Goal: Task Accomplishment & Management: Complete application form

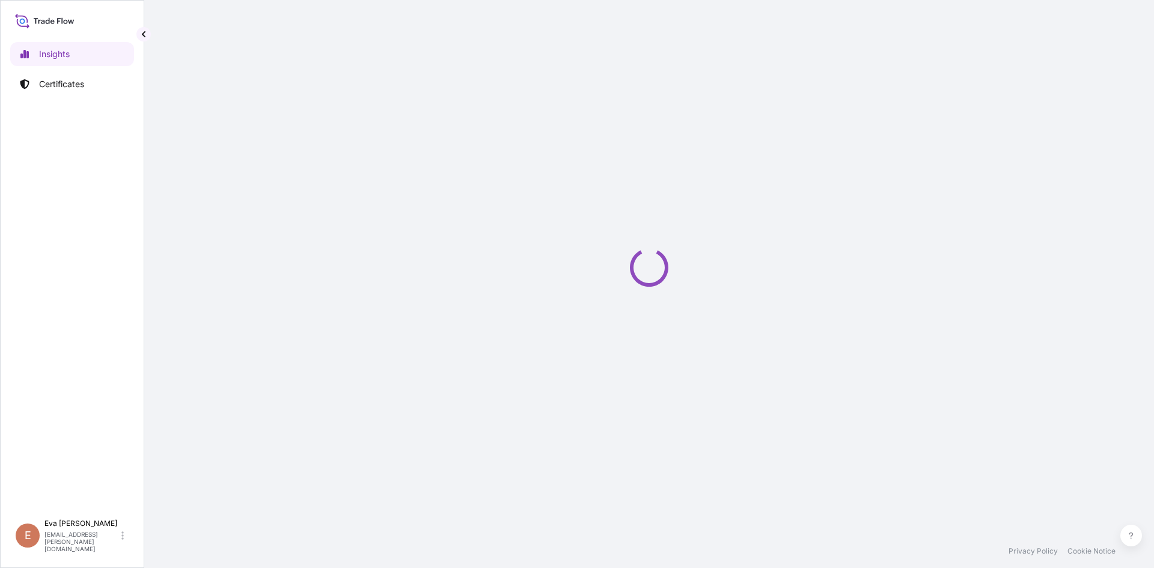
select select "2025"
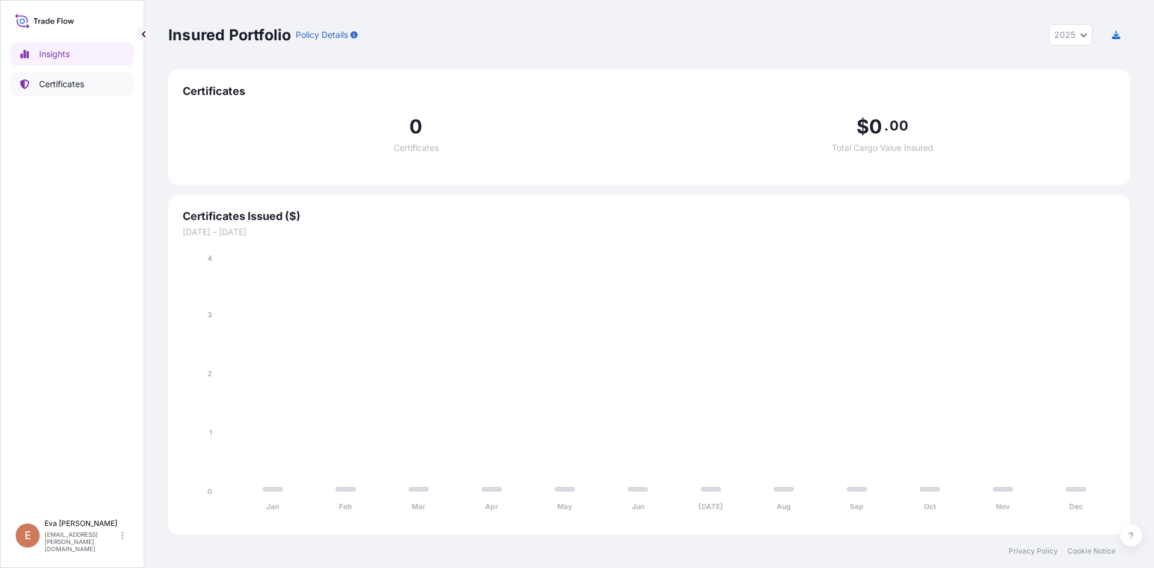
click at [49, 82] on p "Certificates" at bounding box center [61, 84] width 45 height 12
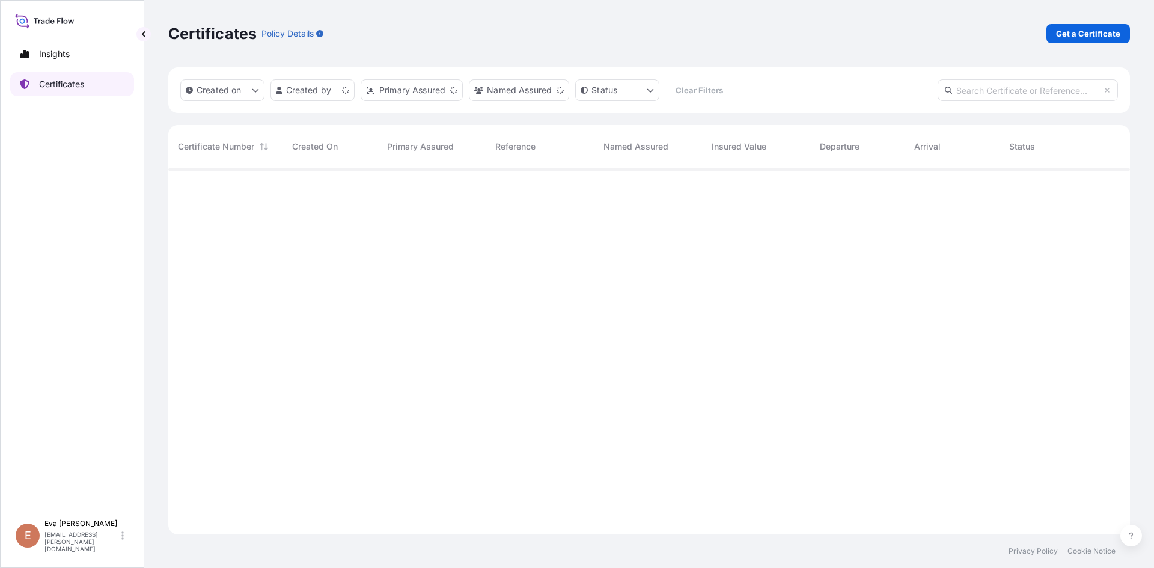
scroll to position [364, 952]
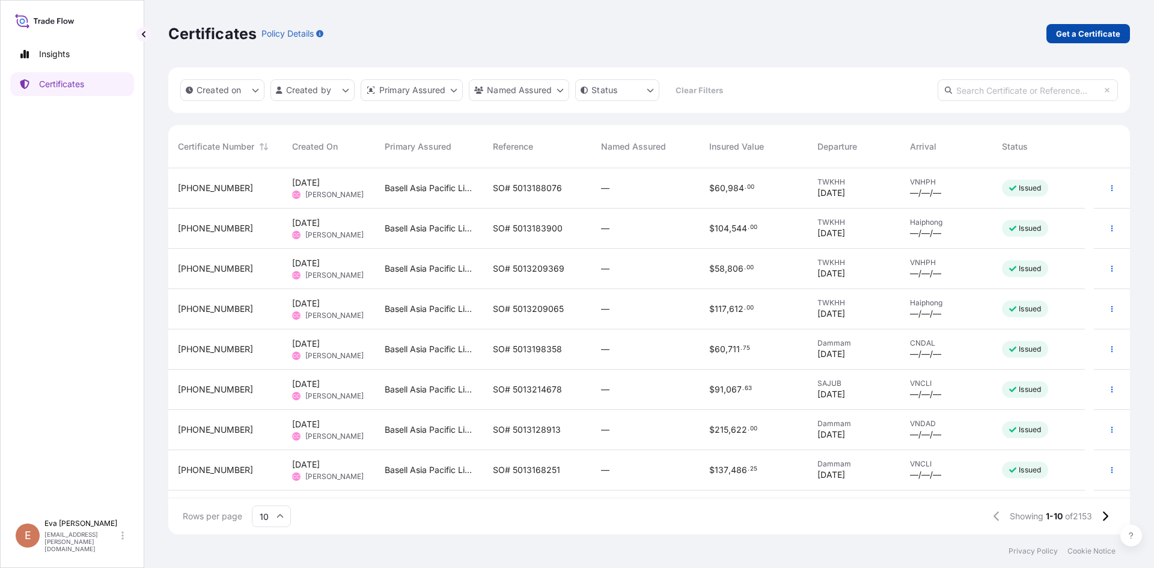
click at [1103, 31] on p "Get a Certificate" at bounding box center [1088, 34] width 64 height 12
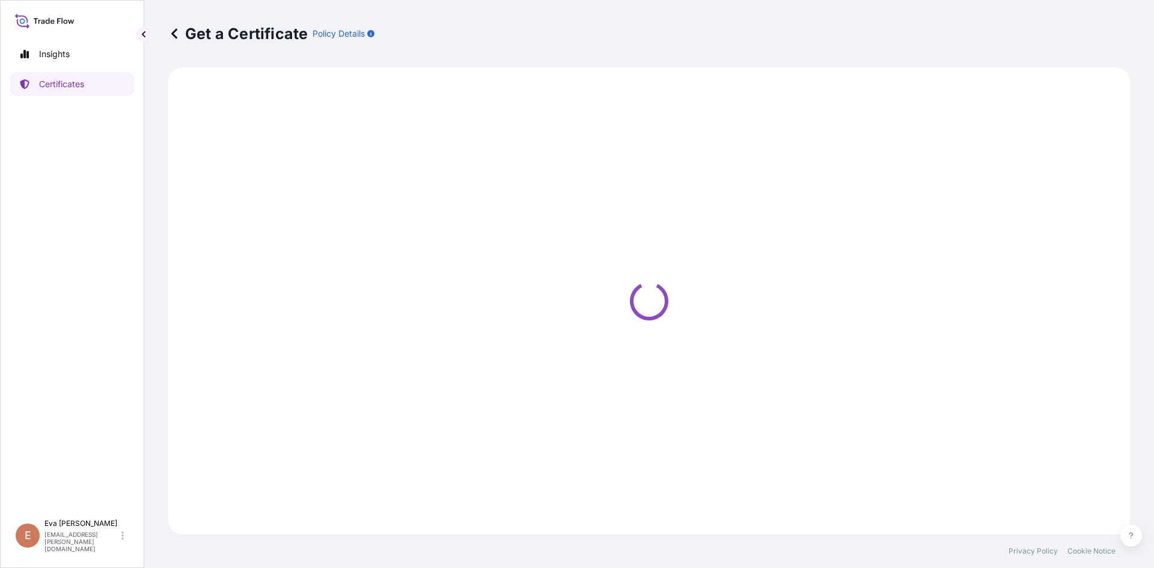
select select "Sea"
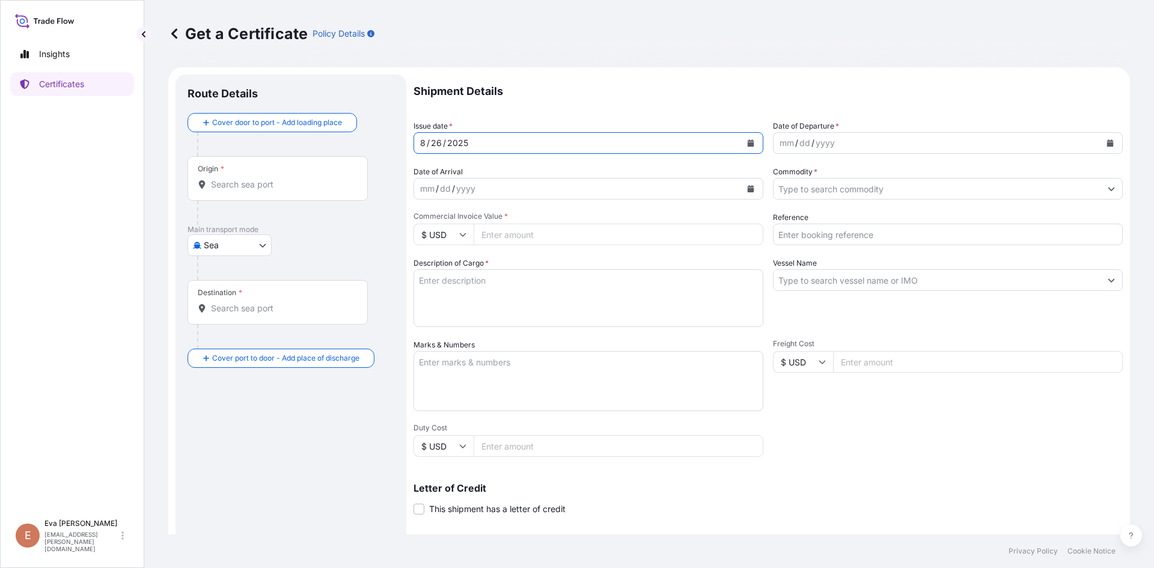
click at [471, 142] on div "[DATE]" at bounding box center [577, 143] width 327 height 22
click at [747, 142] on icon "Calendar" at bounding box center [750, 142] width 7 height 7
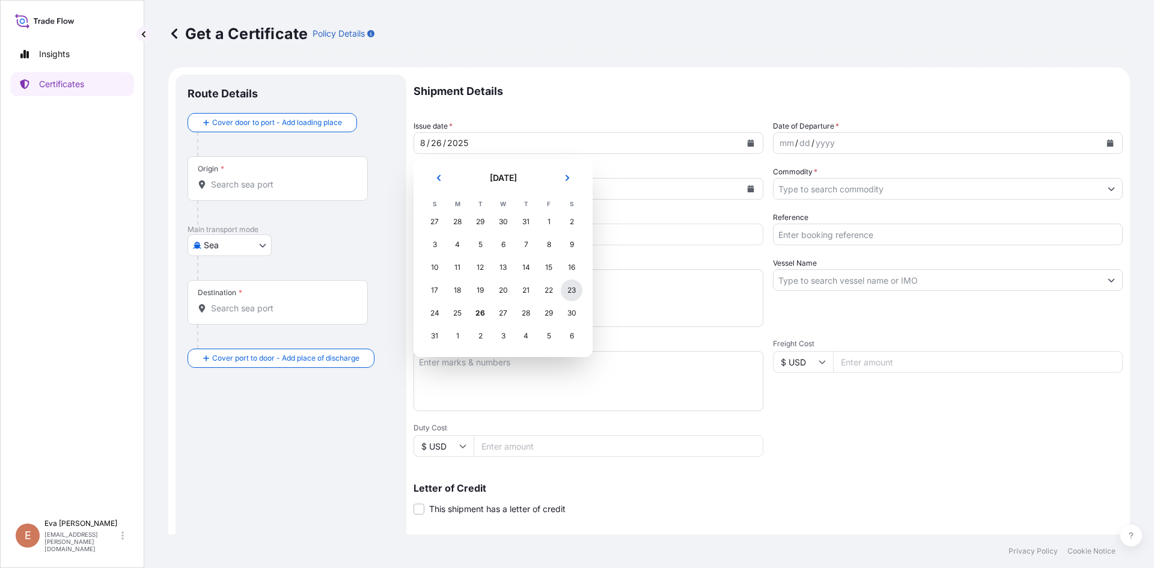
click at [571, 294] on div "23" at bounding box center [572, 290] width 22 height 22
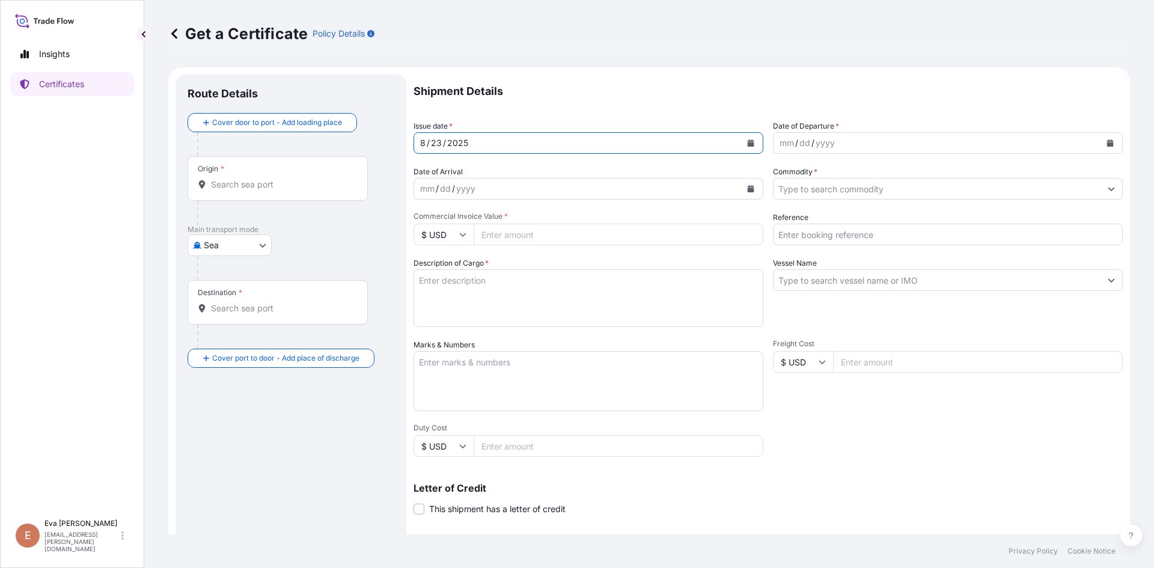
click at [748, 144] on icon "Calendar" at bounding box center [751, 142] width 7 height 7
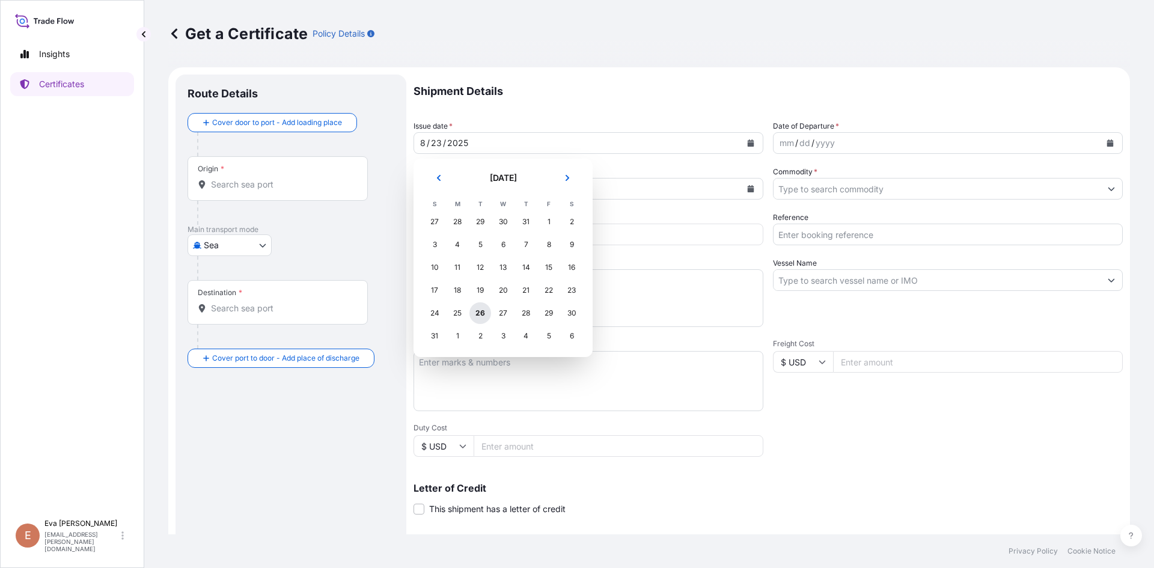
click at [478, 317] on div "26" at bounding box center [480, 313] width 22 height 22
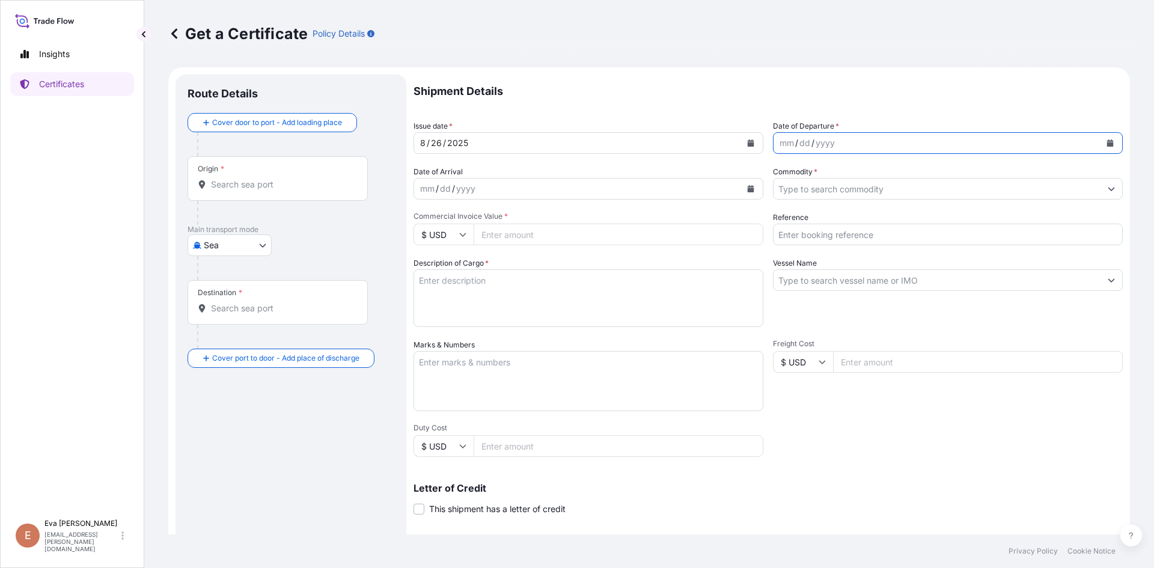
click at [1107, 144] on icon "Calendar" at bounding box center [1110, 142] width 7 height 7
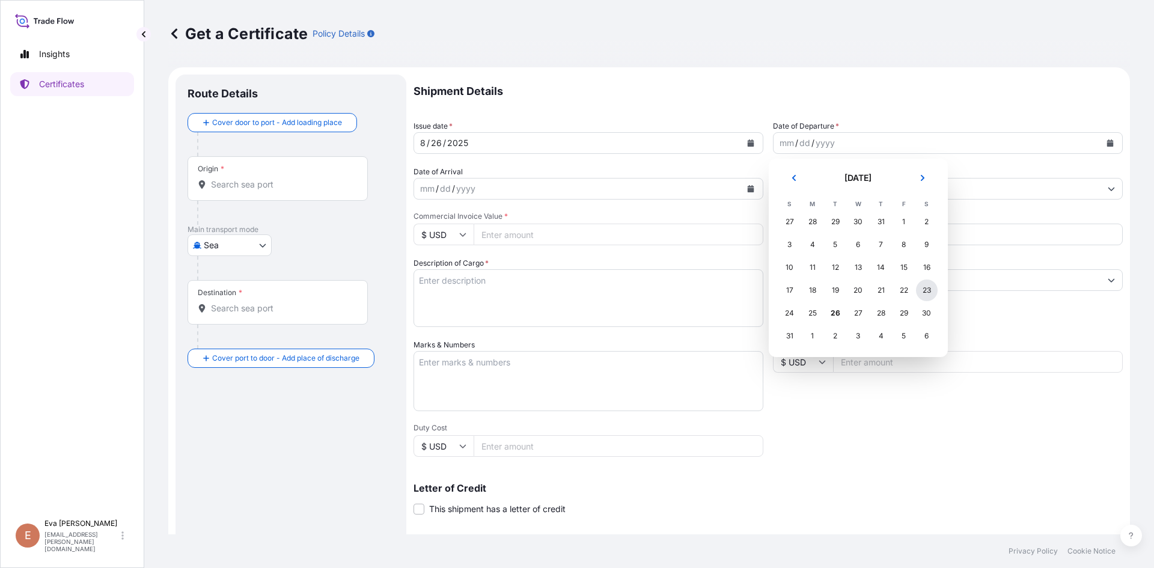
click at [923, 291] on div "23" at bounding box center [927, 290] width 22 height 22
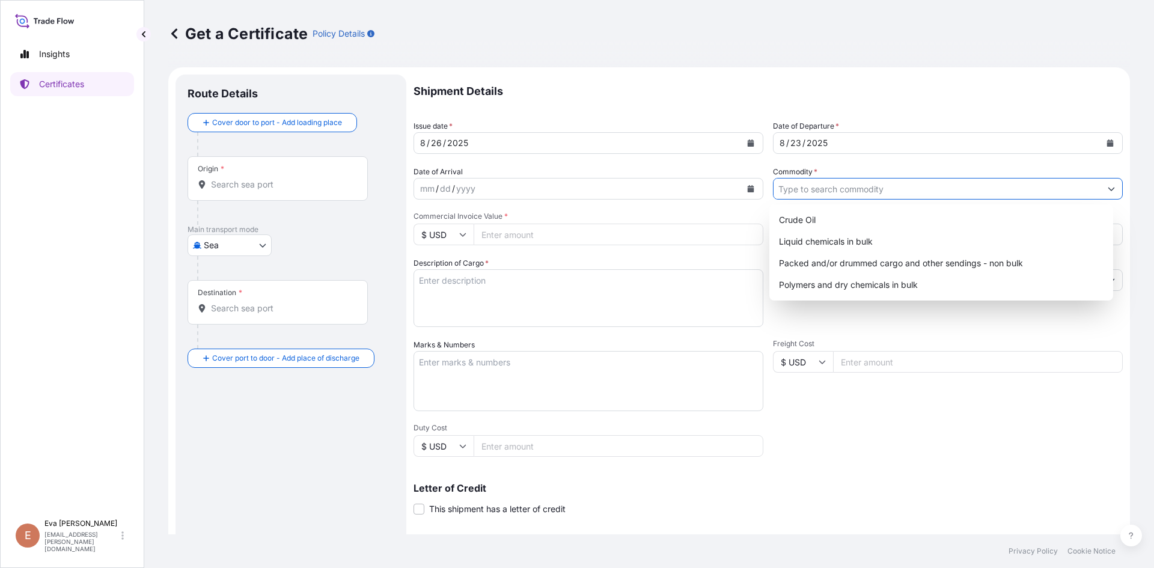
click at [805, 192] on input "Commodity *" at bounding box center [936, 189] width 327 height 22
click at [848, 290] on div "Polymers and dry chemicals in bulk" at bounding box center [941, 285] width 335 height 22
type input "Polymers and dry chemicals in bulk"
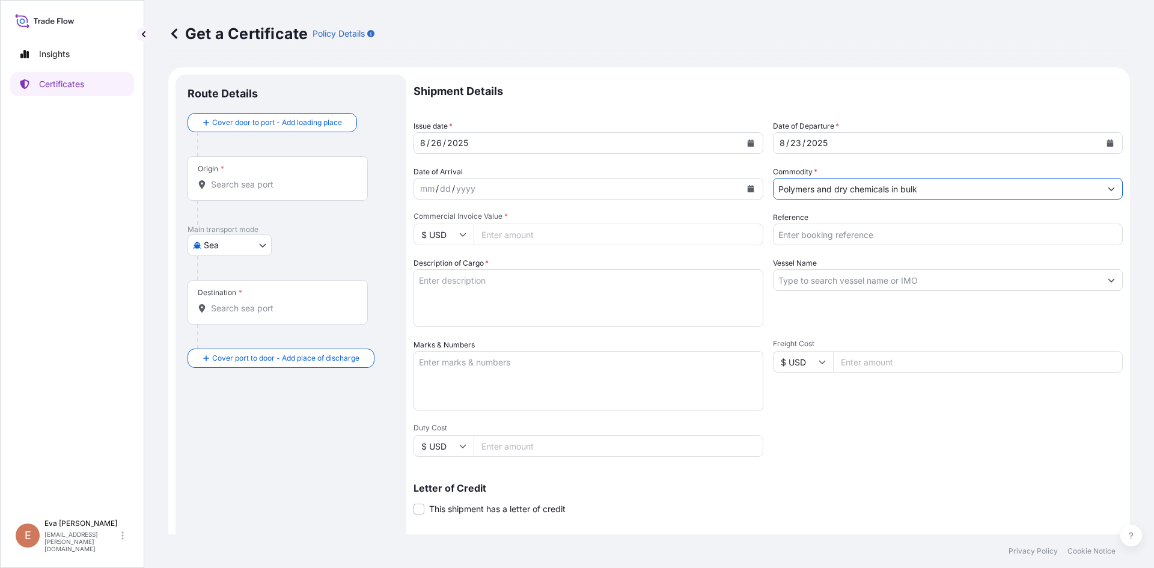
click at [468, 237] on input "$ USD" at bounding box center [443, 235] width 60 height 22
click at [443, 270] on div "€ EUR" at bounding box center [443, 267] width 50 height 23
type input "€ EUR"
click at [520, 231] on input "Commercial Invoice Value *" at bounding box center [619, 235] width 290 height 22
type input "27621.44"
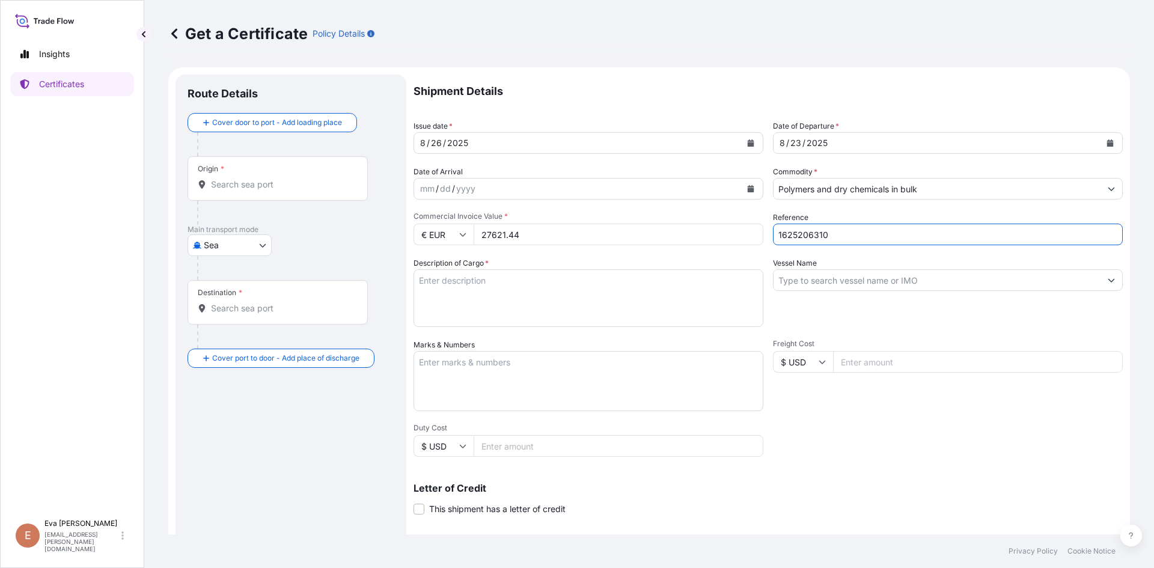
type input "1625206310"
click at [451, 279] on textarea "Description of Cargo *" at bounding box center [588, 298] width 350 height 58
type textarea "1x20 bulk"
click at [794, 276] on input "Vessel Name" at bounding box center [936, 280] width 327 height 22
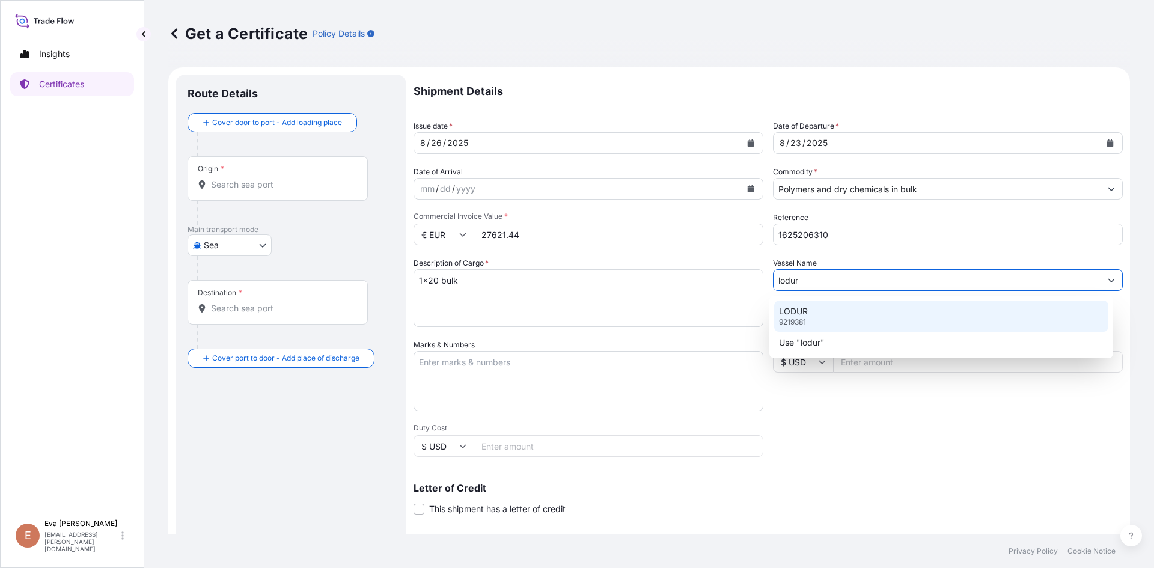
click at [822, 312] on div "LODUR 9219381" at bounding box center [941, 315] width 335 height 31
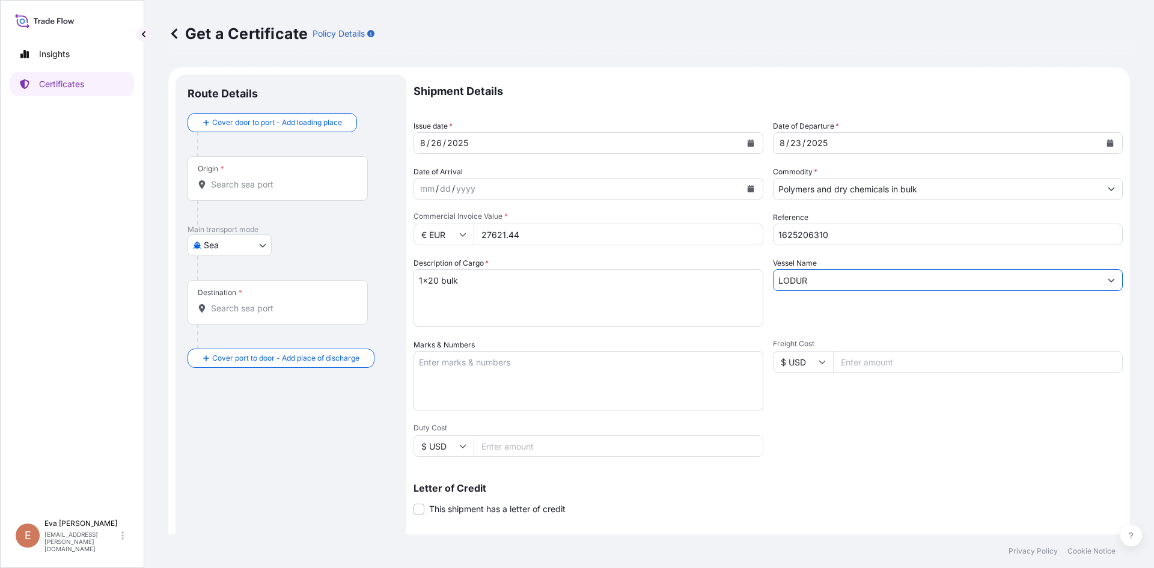
type input "LODUR"
click at [283, 187] on input "Origin *" at bounding box center [282, 184] width 142 height 12
type input "v"
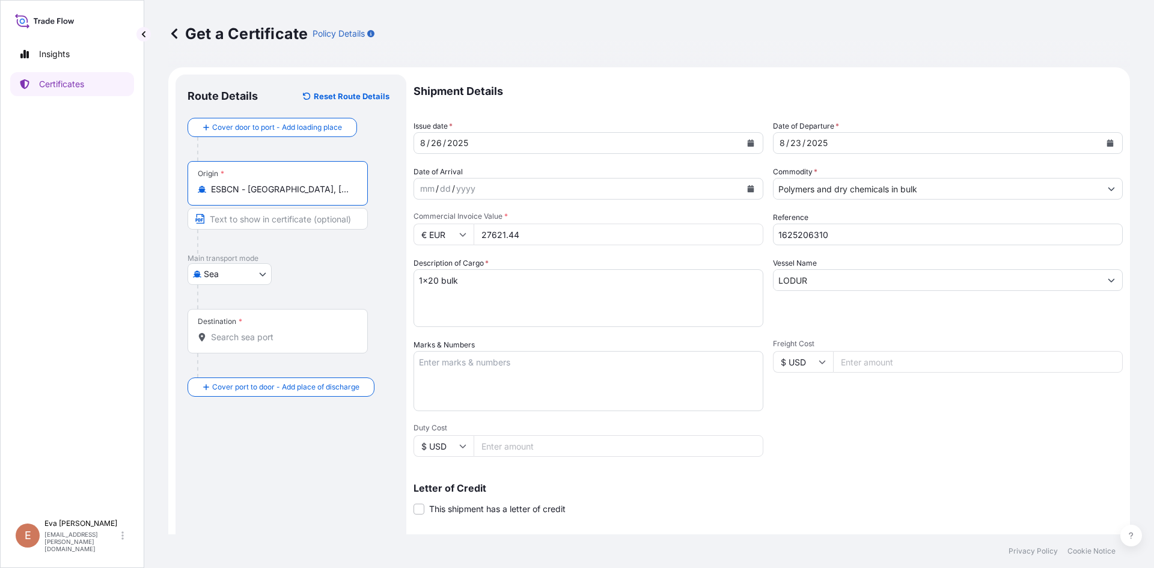
type input "ESBCN - [GEOGRAPHIC_DATA], [GEOGRAPHIC_DATA]"
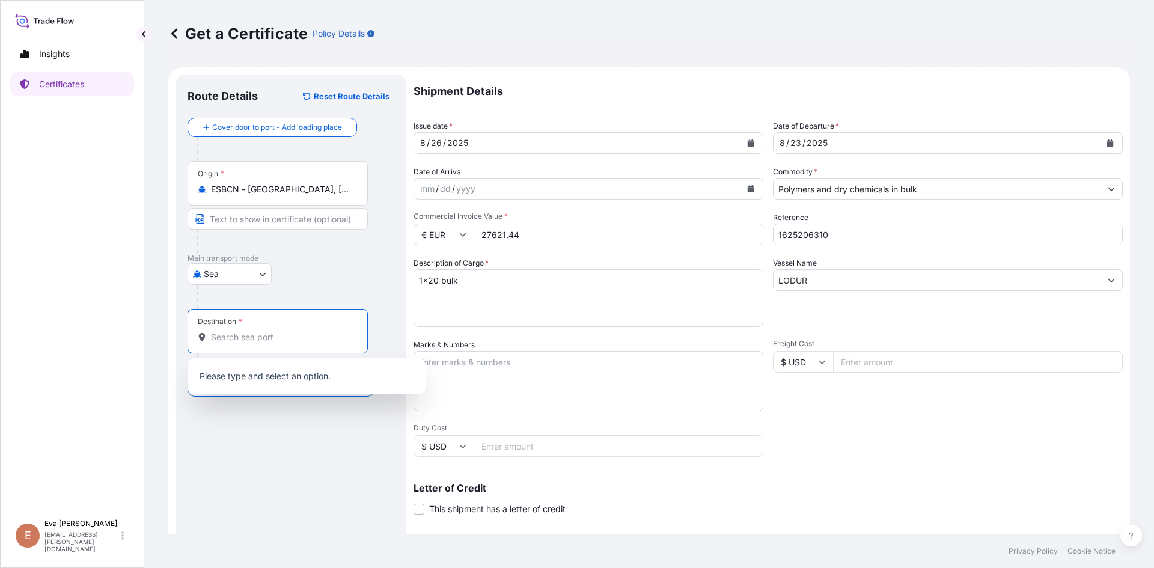
click at [275, 340] on input "Destination *" at bounding box center [282, 337] width 142 height 12
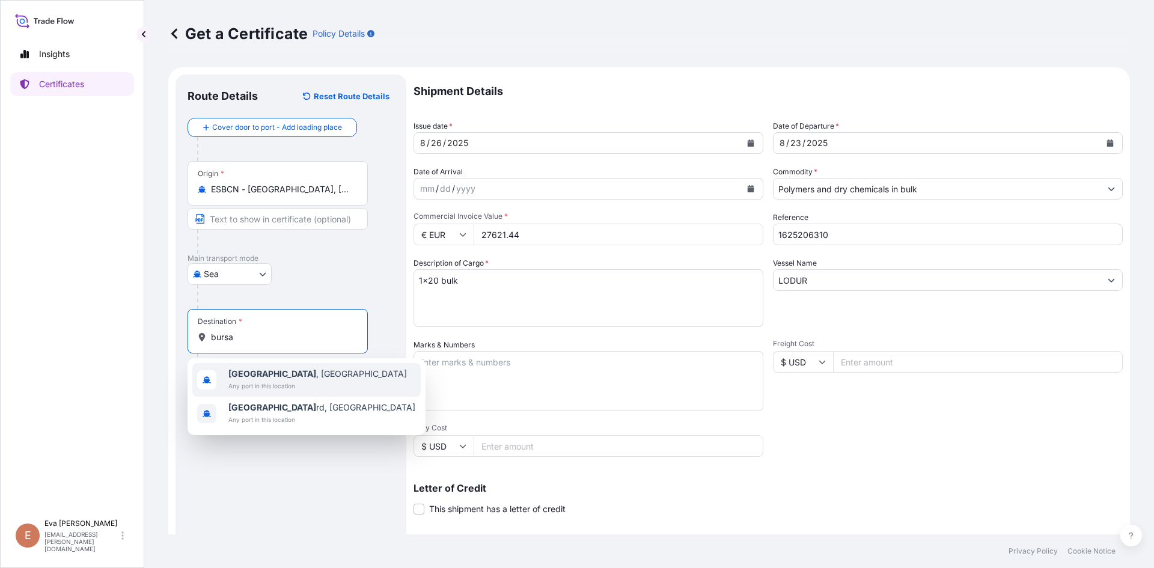
click at [262, 377] on span "[GEOGRAPHIC_DATA] , [GEOGRAPHIC_DATA]" at bounding box center [317, 374] width 178 height 12
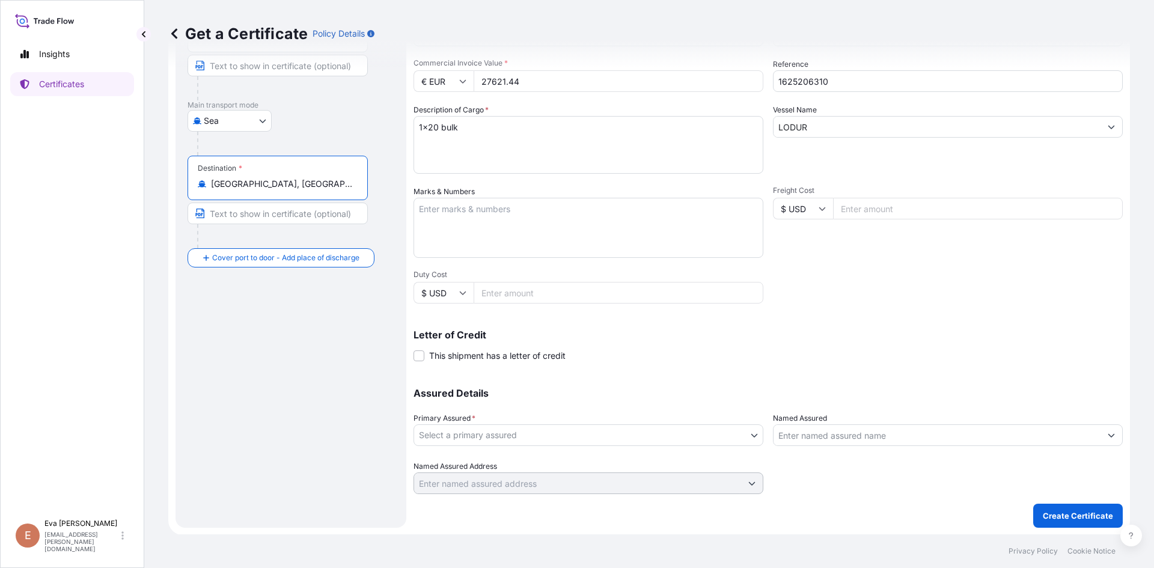
scroll to position [154, 0]
type input "[GEOGRAPHIC_DATA], [GEOGRAPHIC_DATA]"
click at [621, 430] on body "0 options available. 2 options available. Insights Certificates E [PERSON_NAME]…" at bounding box center [577, 284] width 1154 height 568
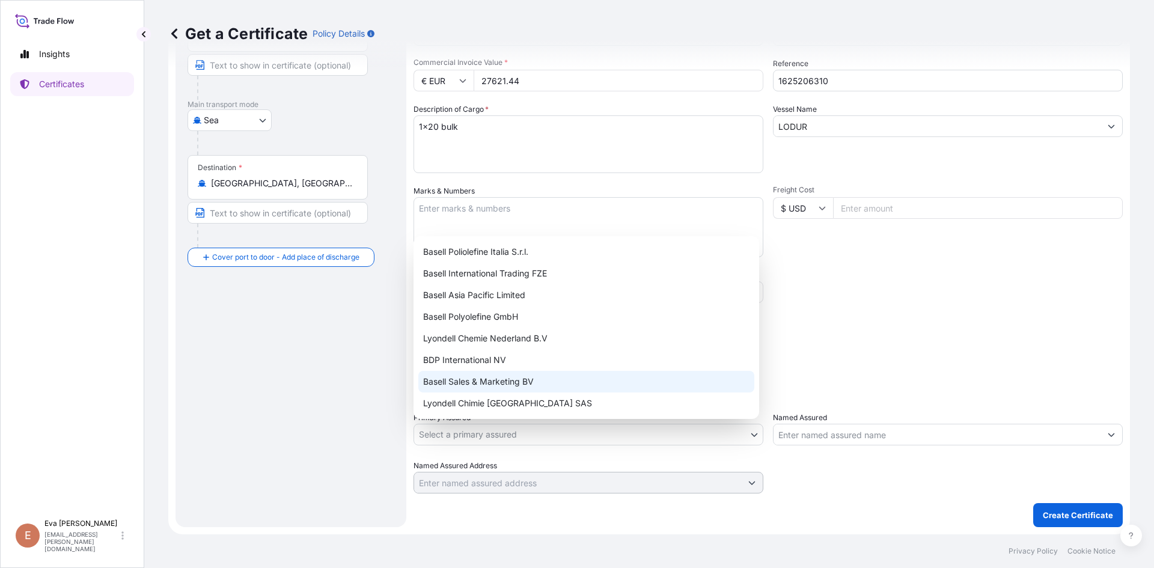
click at [498, 382] on div "Basell Sales & Marketing BV" at bounding box center [586, 382] width 336 height 22
select select "32164"
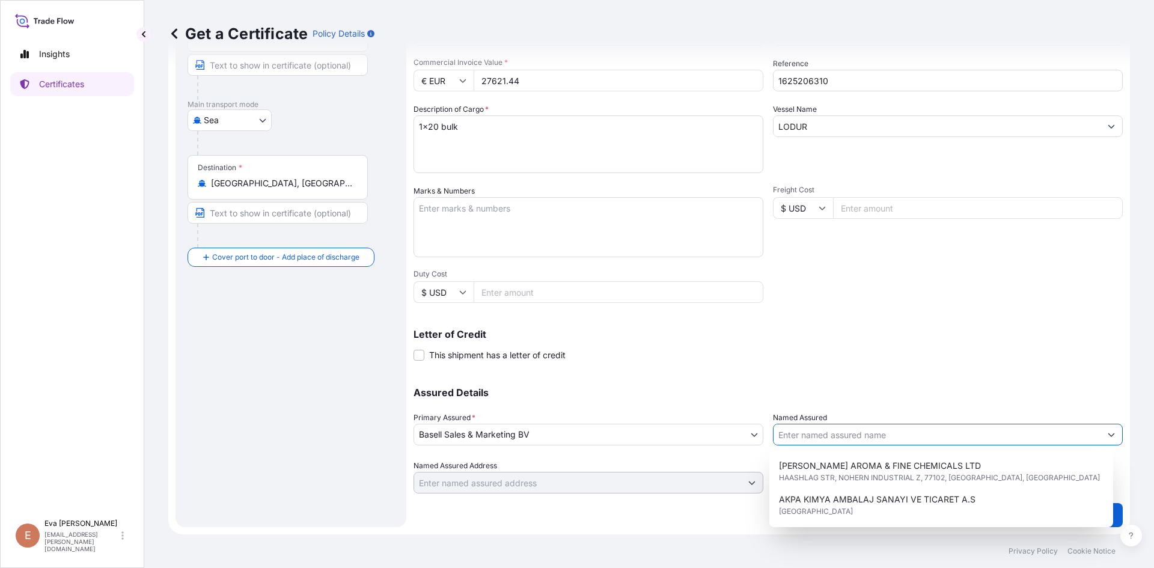
click at [823, 434] on input "Named Assured" at bounding box center [936, 435] width 327 height 22
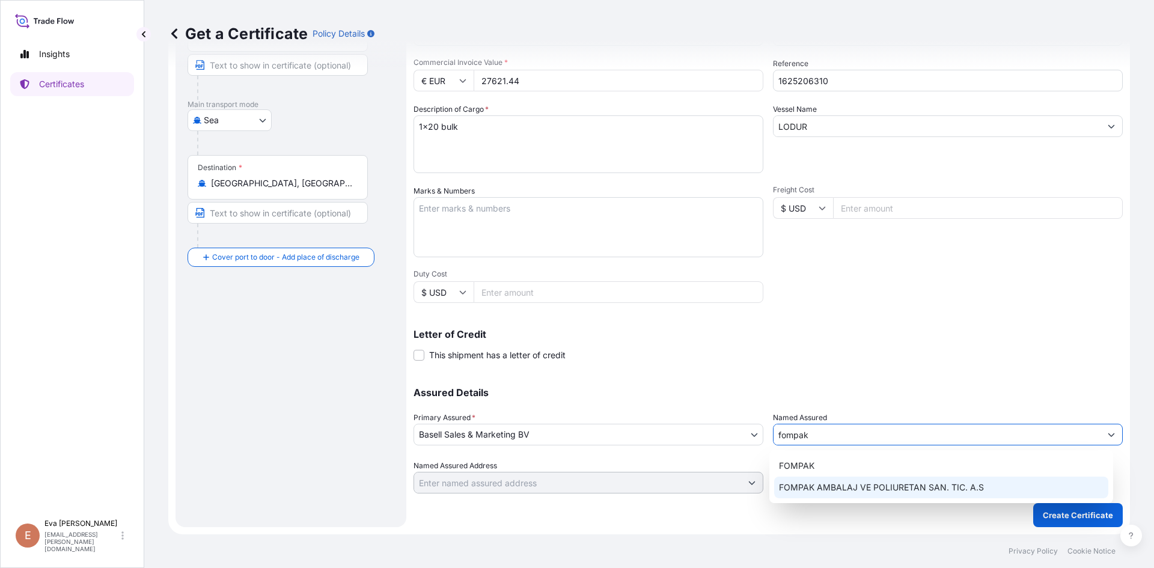
click at [838, 484] on span "FOMPAK AMBALAJ VE POLIURETAN SAN. TIC. A.S" at bounding box center [881, 487] width 205 height 12
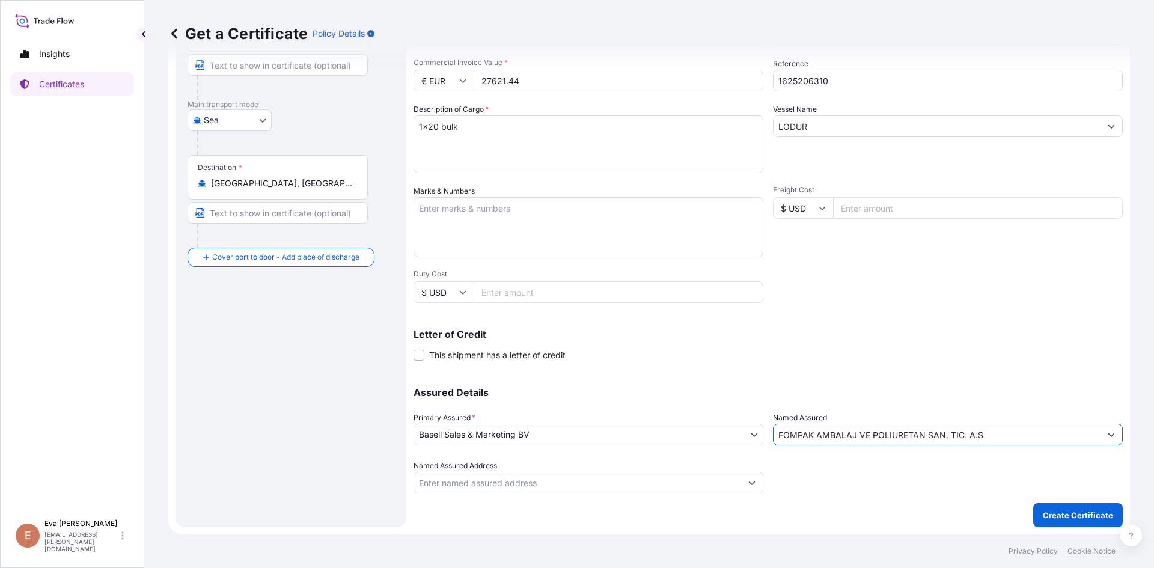
type input "FOMPAK AMBALAJ VE POLIURETAN SAN. TIC. A.S"
click at [1076, 520] on p "Create Certificate" at bounding box center [1078, 515] width 70 height 12
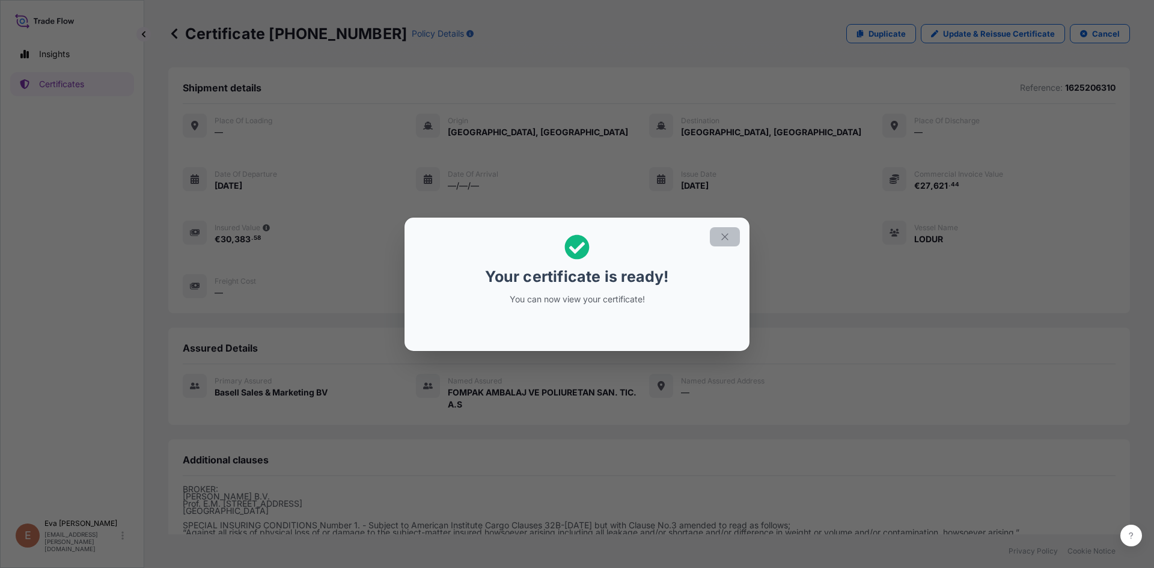
click at [728, 238] on icon "button" at bounding box center [724, 236] width 11 height 11
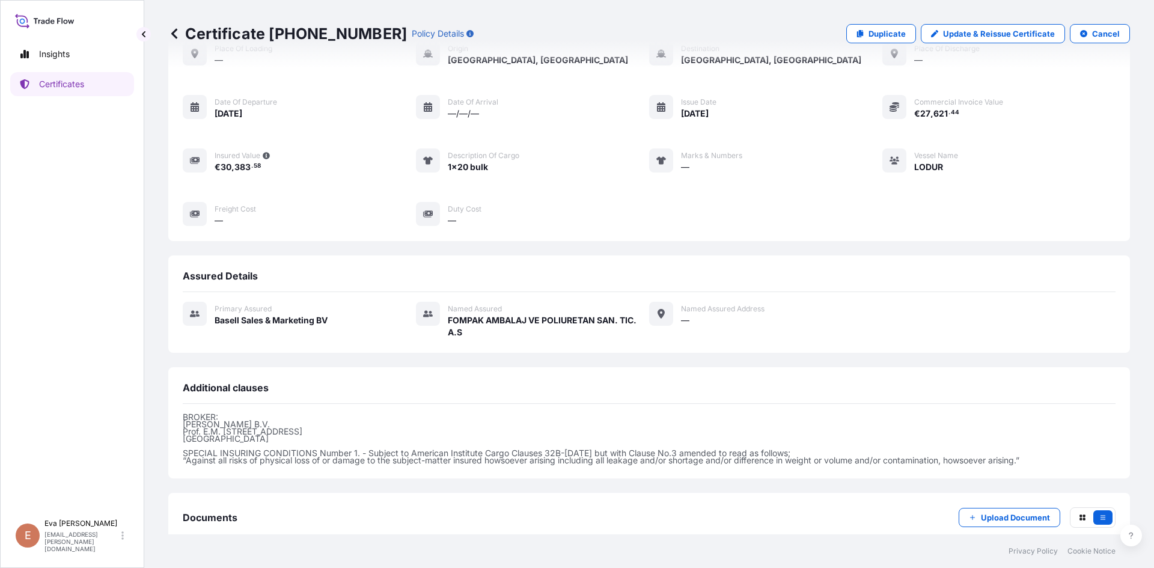
scroll to position [143, 0]
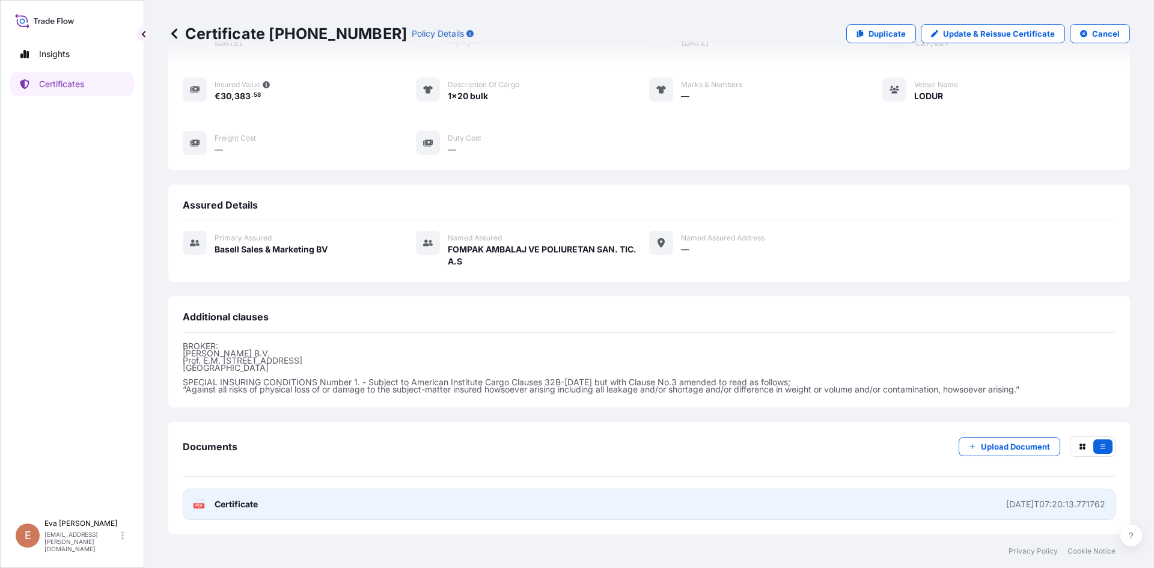
click at [195, 506] on text "PDF" at bounding box center [199, 506] width 8 height 4
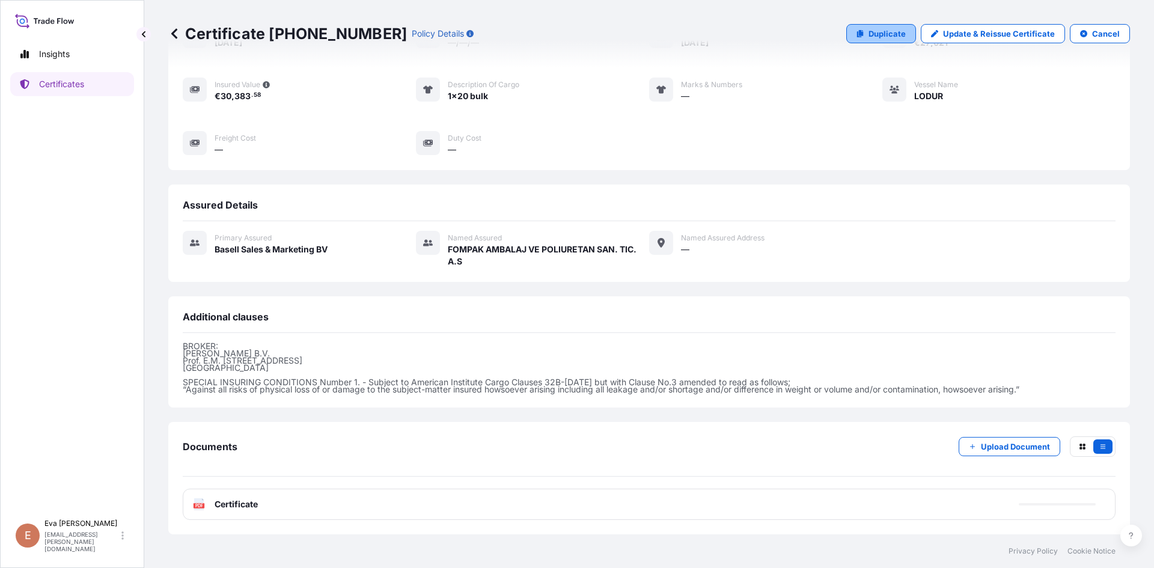
click at [870, 35] on p "Duplicate" at bounding box center [886, 34] width 37 height 12
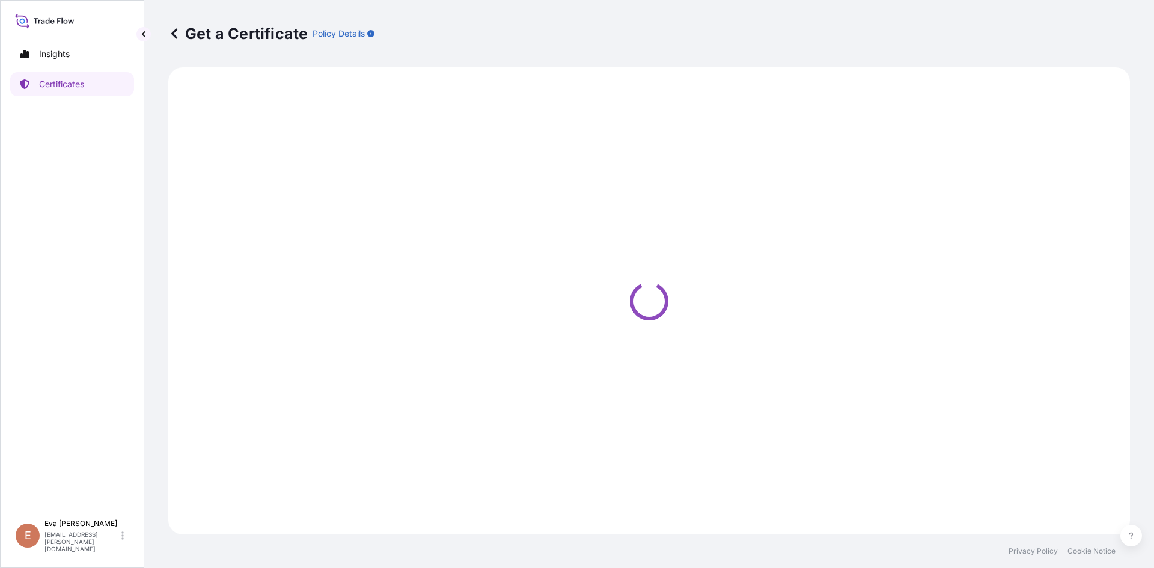
select select "Sea"
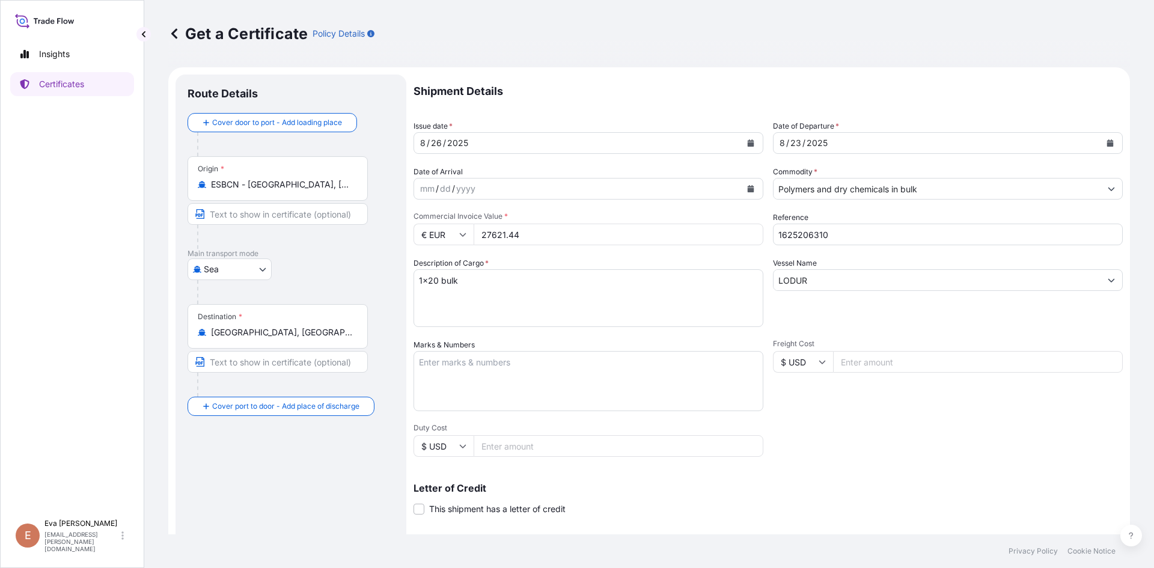
select select "32164"
drag, startPoint x: 533, startPoint y: 239, endPoint x: 444, endPoint y: 229, distance: 89.5
click at [444, 229] on div "€ EUR 27621.44" at bounding box center [588, 235] width 350 height 22
type input "28117.04"
drag, startPoint x: 808, startPoint y: 235, endPoint x: 855, endPoint y: 238, distance: 47.0
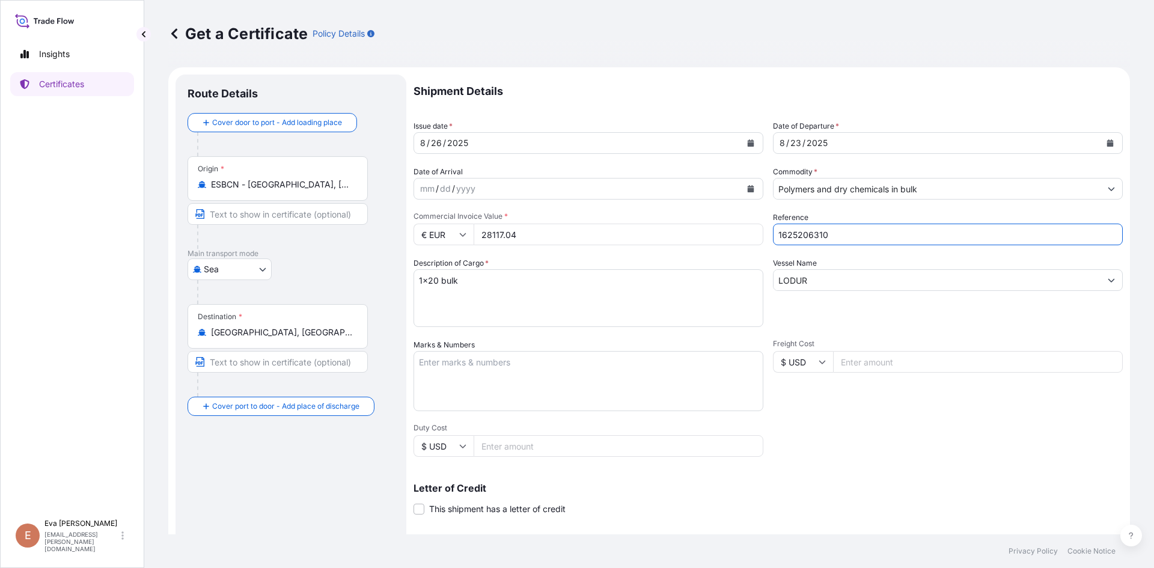
click at [852, 238] on input "1625206310" at bounding box center [948, 235] width 350 height 22
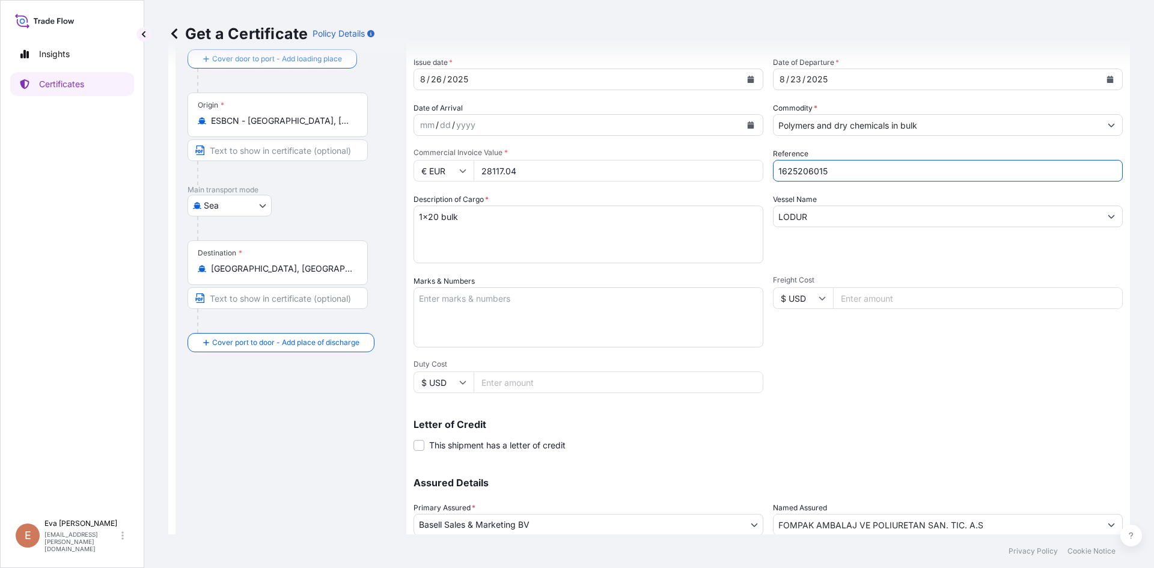
scroll to position [154, 0]
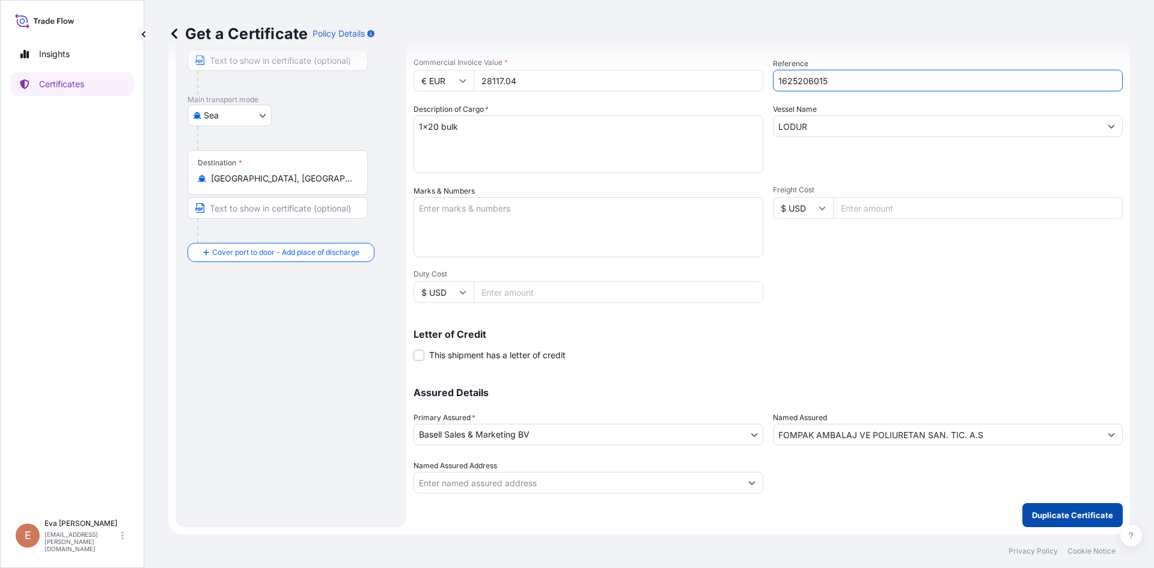
type input "1625206015"
click at [1062, 516] on p "Duplicate Certificate" at bounding box center [1072, 515] width 81 height 12
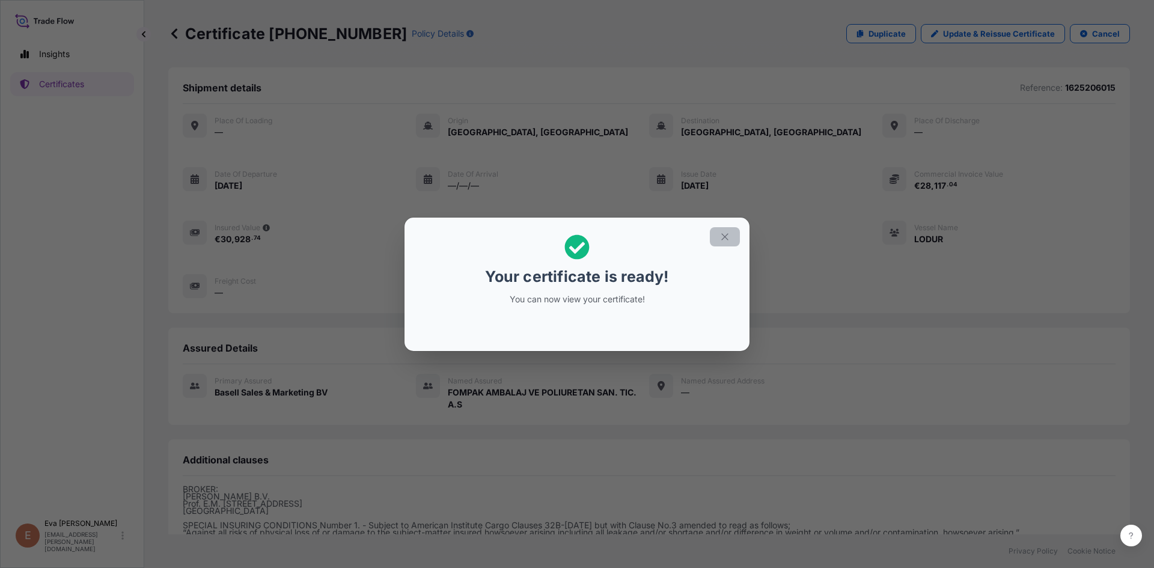
click at [723, 239] on icon "button" at bounding box center [724, 236] width 7 height 7
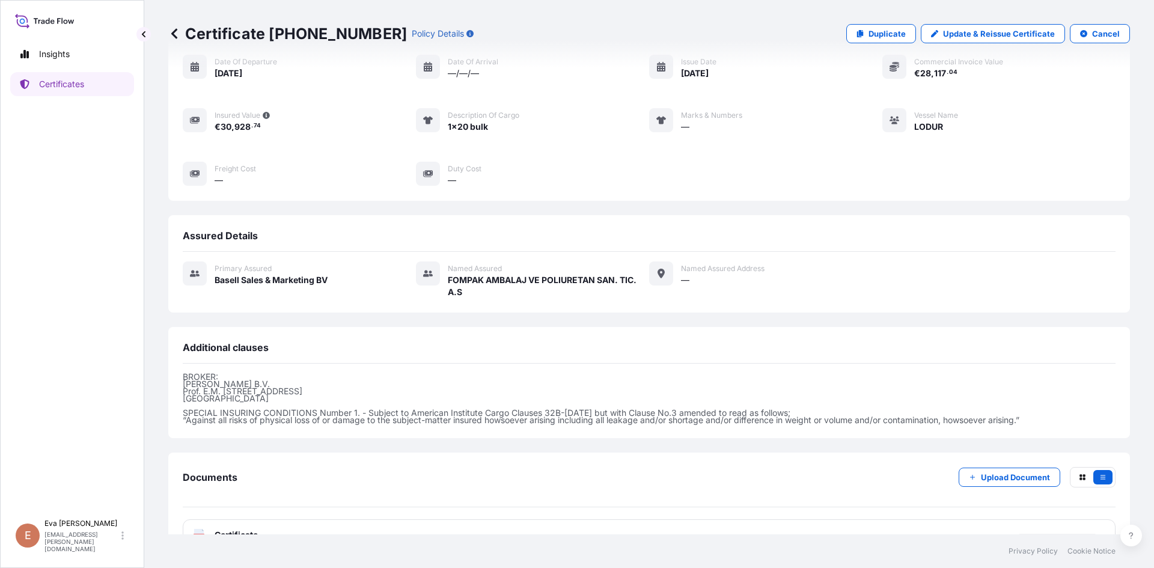
scroll to position [143, 0]
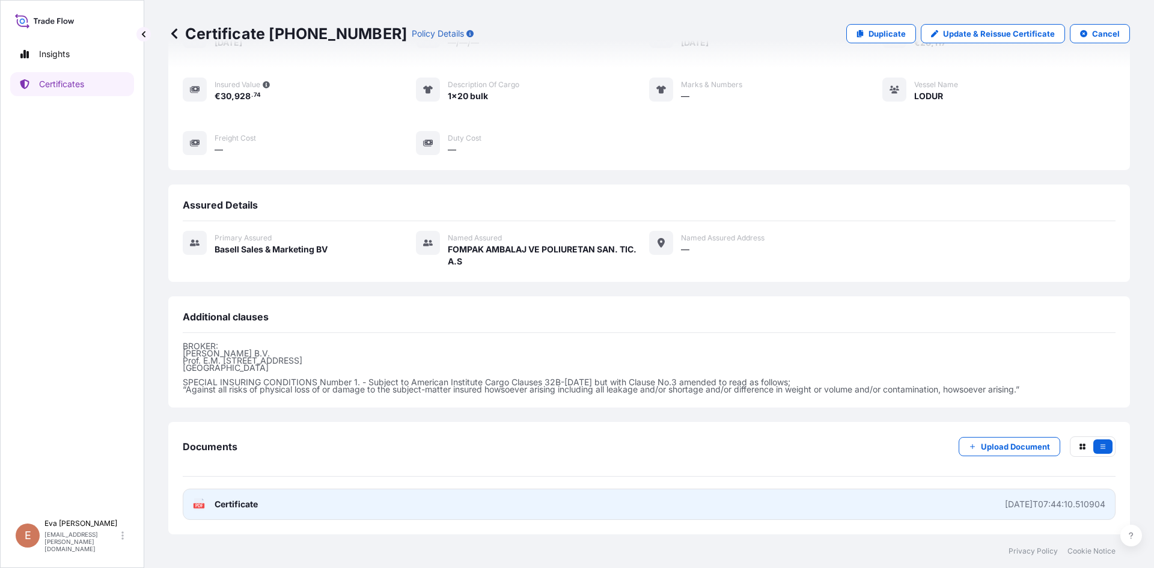
click at [201, 505] on text "PDF" at bounding box center [199, 506] width 8 height 4
